Goal: Information Seeking & Learning: Understand process/instructions

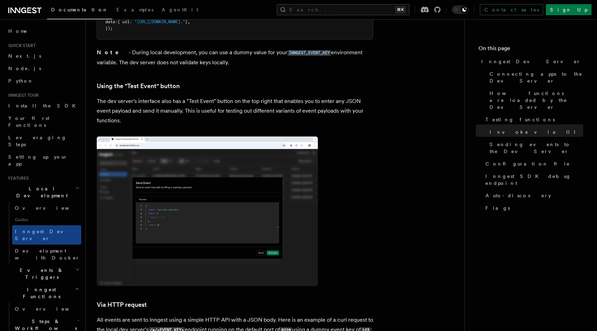
scroll to position [1201, 0]
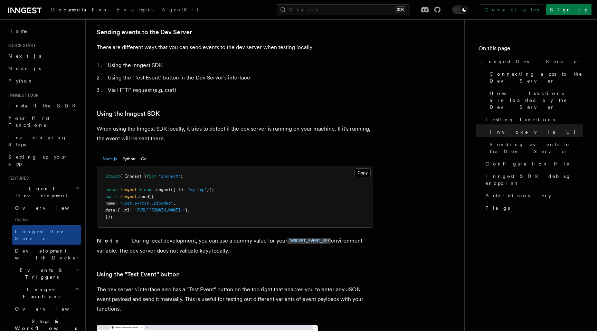
click at [403, 154] on article "Features Local Development Inngest Dev Server The Inngest dev server is an open…" at bounding box center [275, 126] width 356 height 2595
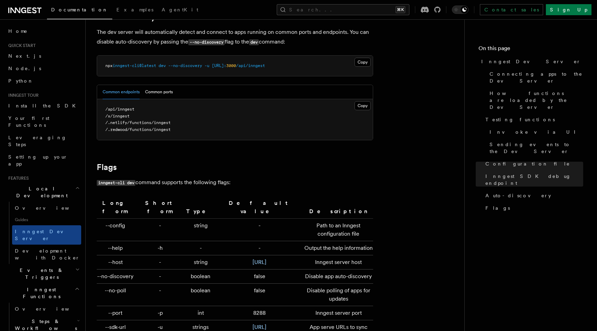
scroll to position [2151, 0]
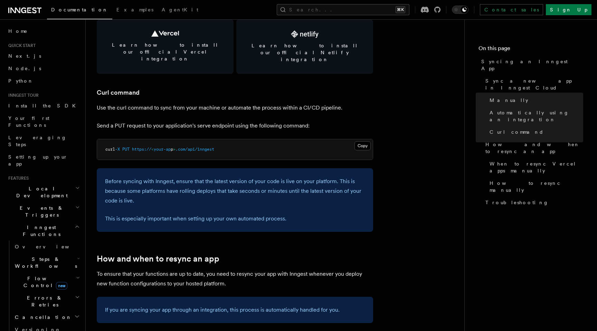
scroll to position [987, 0]
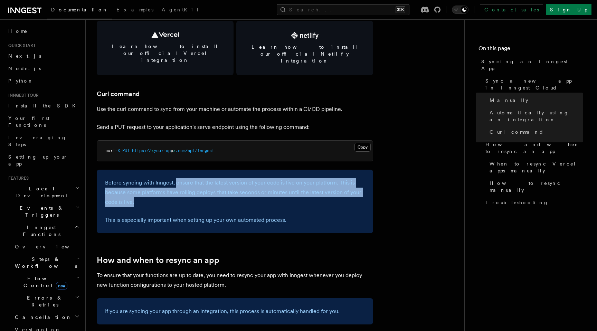
drag, startPoint x: 175, startPoint y: 170, endPoint x: 314, endPoint y: 186, distance: 139.9
click at [314, 186] on p "Before syncing with Inngest, ensure that the latest version of your code is liv…" at bounding box center [235, 192] width 260 height 29
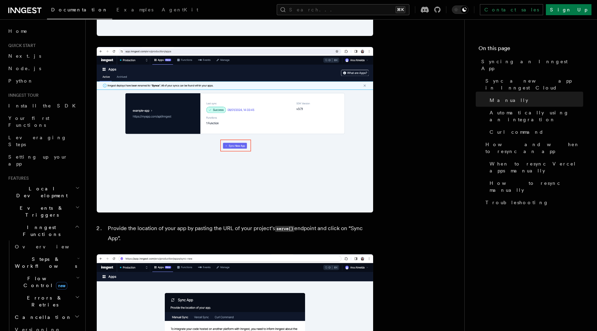
scroll to position [312, 0]
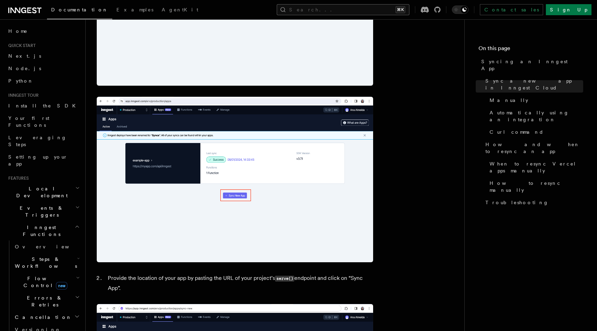
click at [395, 8] on button "Search... ⌘K" at bounding box center [343, 9] width 133 height 11
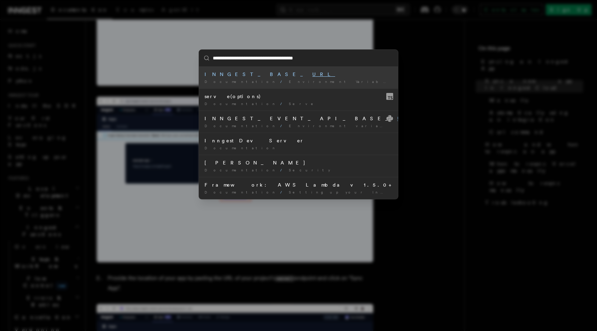
type input "**********"
